Goal: Task Accomplishment & Management: Complete application form

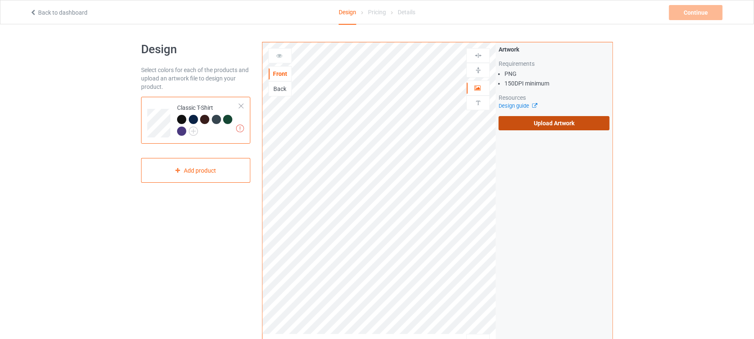
click at [542, 124] on label "Upload Artwork" at bounding box center [554, 123] width 111 height 14
click at [0, 0] on input "Upload Artwork" at bounding box center [0, 0] width 0 height 0
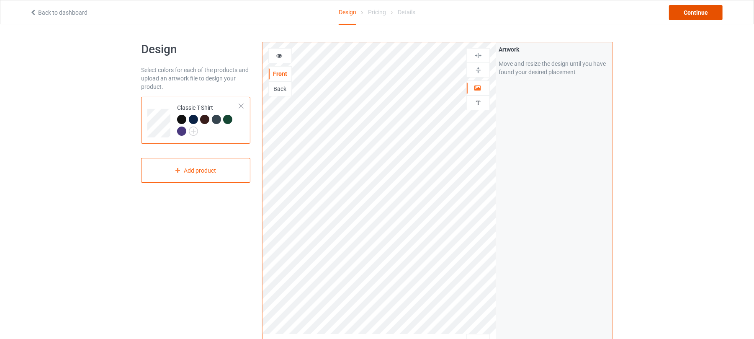
click at [693, 18] on div "Continue" at bounding box center [696, 12] width 54 height 15
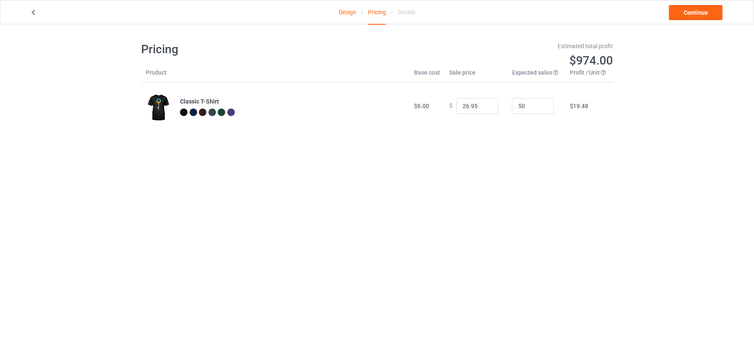
click at [692, 21] on div "Design Pricing Details Continue" at bounding box center [377, 11] width 707 height 23
click at [689, 16] on link "Continue" at bounding box center [696, 12] width 54 height 15
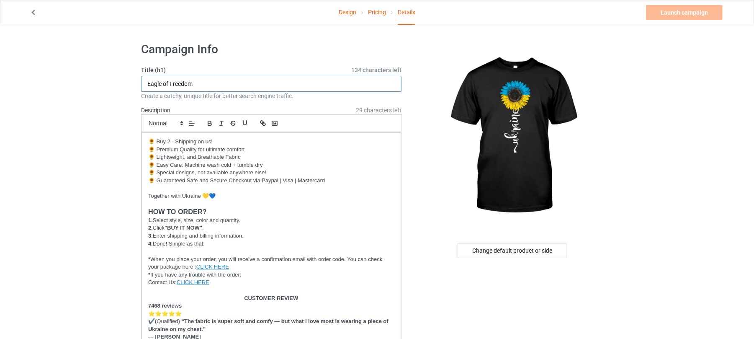
drag, startPoint x: 210, startPoint y: 85, endPoint x: 28, endPoint y: 81, distance: 182.2
paste input "Sunflower of [GEOGRAPHIC_DATA]"
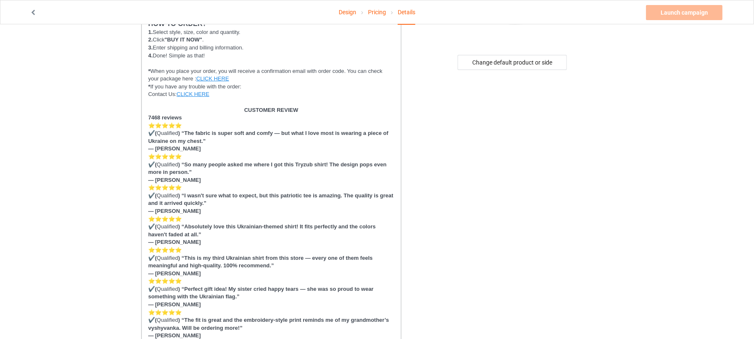
scroll to position [335, 0]
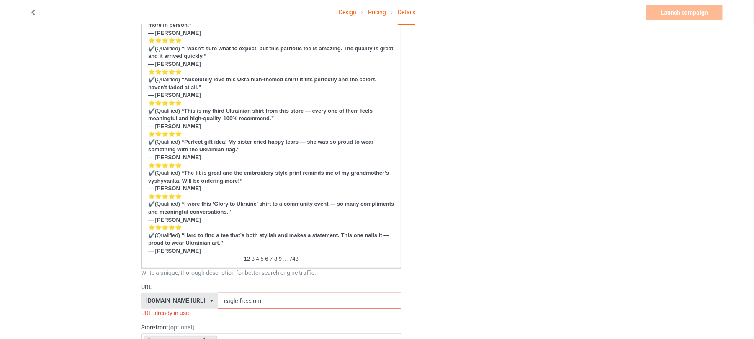
type input "Sunflower of [GEOGRAPHIC_DATA]"
drag, startPoint x: 257, startPoint y: 300, endPoint x: 190, endPoint y: 302, distance: 67.1
click at [163, 302] on div "[DOMAIN_NAME][URL] [DOMAIN_NAME][URL] [DOMAIN_NAME][URL] 6273c5abfddeea00434baf…" at bounding box center [271, 301] width 261 height 16
paste input "Sunflower of [GEOGRAPHIC_DATA]"
drag, startPoint x: 238, startPoint y: 300, endPoint x: 304, endPoint y: 300, distance: 65.3
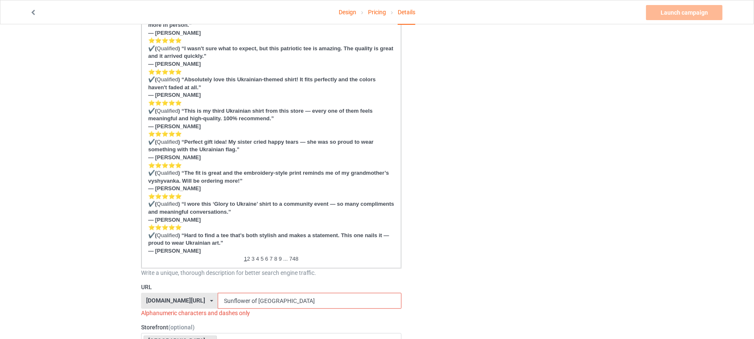
click at [303, 300] on input "Sunflower of [GEOGRAPHIC_DATA]" at bounding box center [309, 301] width 183 height 16
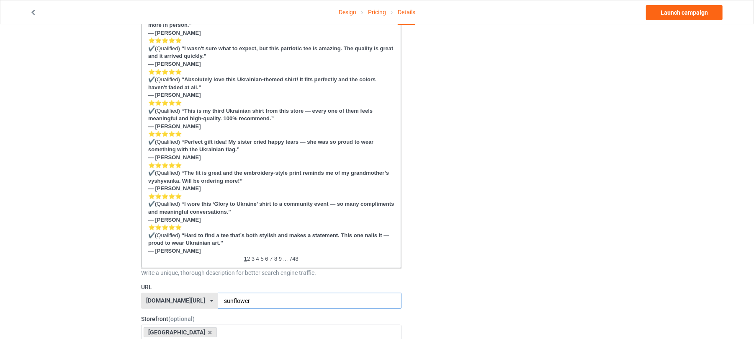
type input "sunflower"
click at [493, 238] on div "Change default product or side" at bounding box center [514, 341] width 212 height 1280
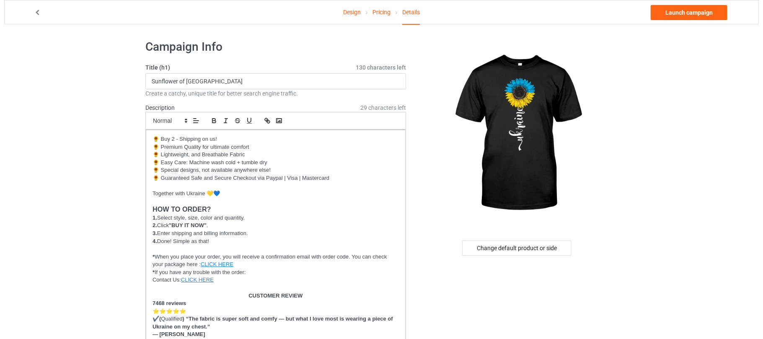
scroll to position [0, 0]
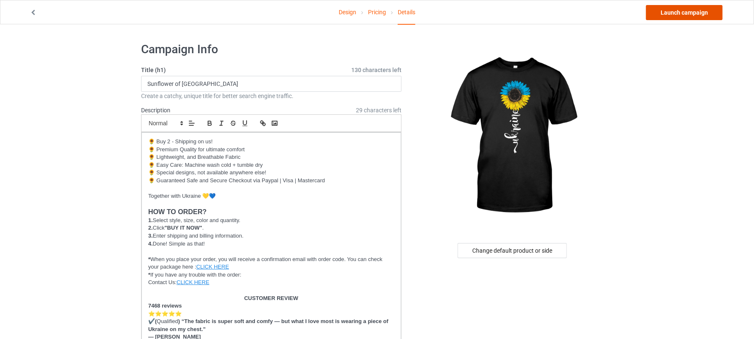
click at [684, 14] on link "Launch campaign" at bounding box center [684, 12] width 77 height 15
